Goal: Task Accomplishment & Management: Manage account settings

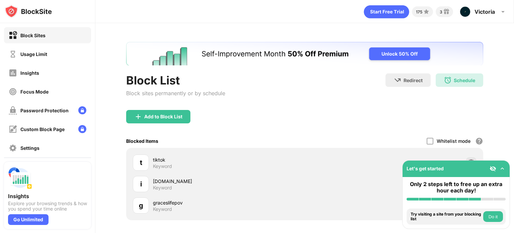
click at [445, 82] on img at bounding box center [448, 80] width 8 height 8
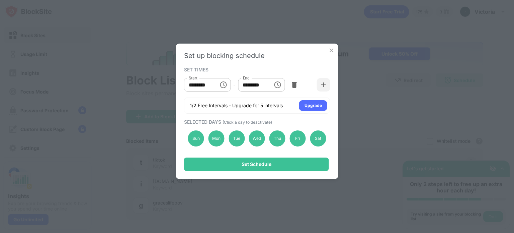
click at [223, 134] on div "Sun Mon Tue Wed Thu Fri Sat" at bounding box center [257, 138] width 146 height 27
click at [218, 139] on div "Mon" at bounding box center [216, 138] width 16 height 16
click at [228, 160] on div "Set Schedule" at bounding box center [256, 163] width 145 height 13
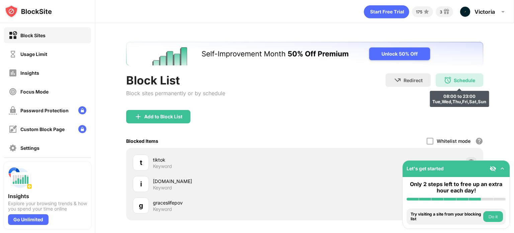
click at [455, 78] on div "Schedule" at bounding box center [464, 80] width 21 height 6
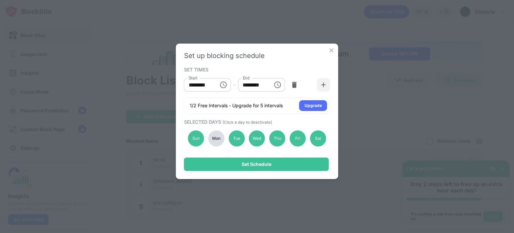
click at [216, 135] on div "Mon" at bounding box center [216, 138] width 16 height 16
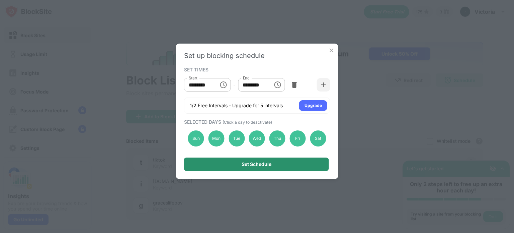
click at [229, 167] on div "Set Schedule" at bounding box center [256, 163] width 145 height 13
